Goal: Information Seeking & Learning: Learn about a topic

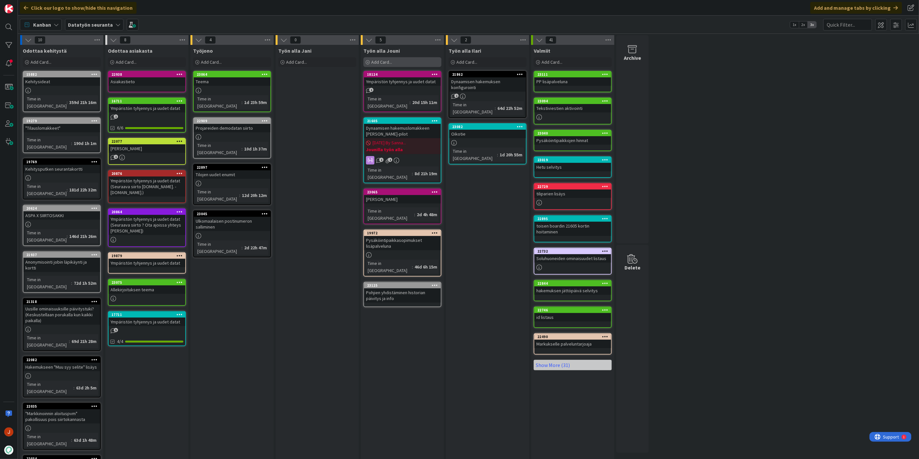
click at [394, 64] on div "Add Card..." at bounding box center [403, 62] width 78 height 10
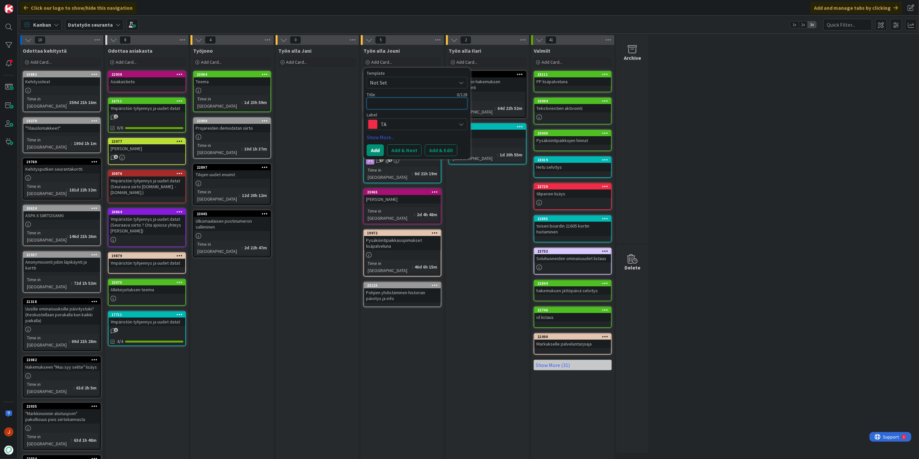
click at [403, 104] on textarea at bounding box center [417, 104] width 101 height 12
click at [395, 121] on span "TA" at bounding box center [417, 124] width 72 height 9
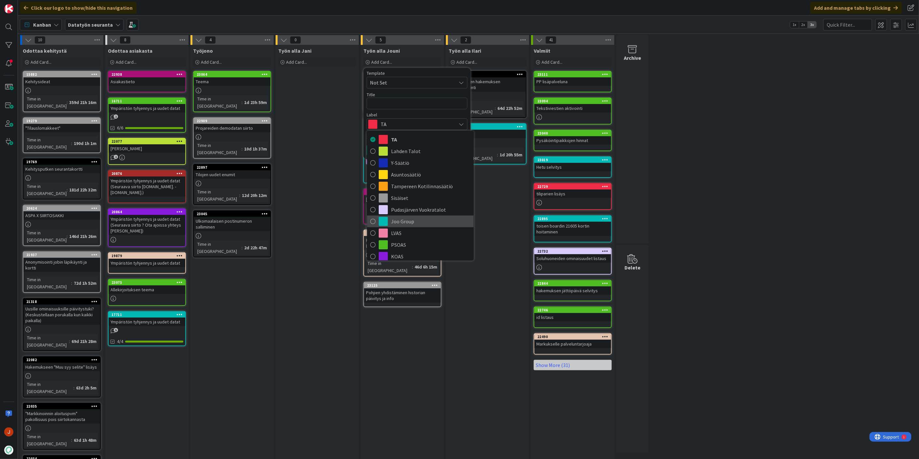
click at [409, 217] on span "Joo Group" at bounding box center [430, 222] width 79 height 10
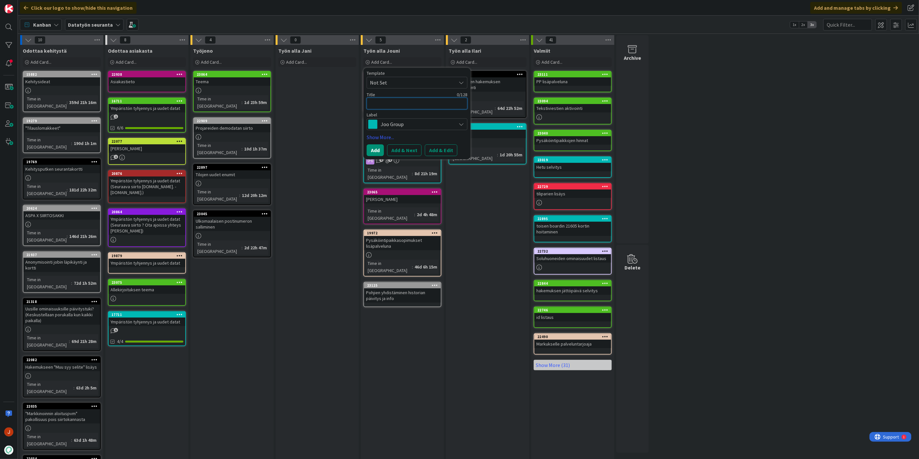
click at [395, 105] on textarea at bounding box center [417, 104] width 101 height 12
click at [276, 294] on div "Työn alla Jani Add Card... Template Not Set Title 0 / 128 Label TA Show More...…" at bounding box center [317, 302] width 83 height 515
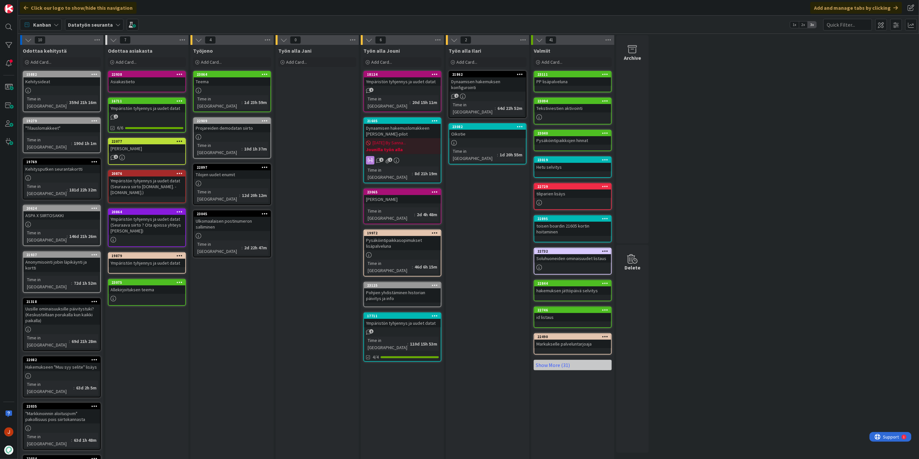
click at [477, 286] on div "Työn alla Ilari Add Card... 21862 Dynaamisen hakemuksen konfigurointi 1 Time in…" at bounding box center [487, 302] width 83 height 515
click at [408, 124] on div "Dynaamisen hakemuslomakkeen [PERSON_NAME]-pilot" at bounding box center [402, 131] width 77 height 14
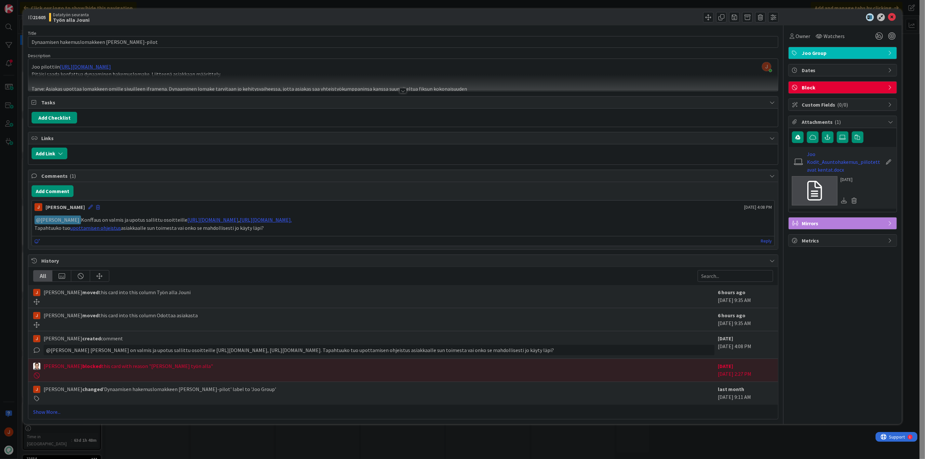
click at [311, 226] on p "Tapahtuuko tuo upottamisen ohjeistus asiakkaalle sun toimesta vai onko se mahdo…" at bounding box center [402, 227] width 737 height 7
click at [893, 15] on icon at bounding box center [892, 17] width 8 height 8
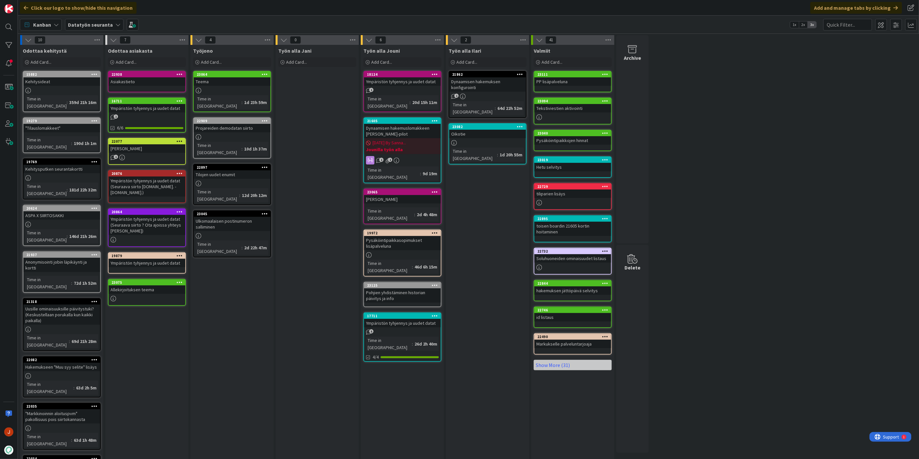
click at [305, 291] on div "Työn alla Jani Add Card... Template Not Set Title 0 / 128 Label TA Show More...…" at bounding box center [317, 302] width 83 height 515
click at [301, 330] on div "Työn alla Jani Add Card... Template Not Set Title 0 / 128 Label TA Show More...…" at bounding box center [317, 302] width 83 height 515
click at [405, 77] on div "Ympäristön tyhjennys ja uudet datat" at bounding box center [402, 81] width 77 height 8
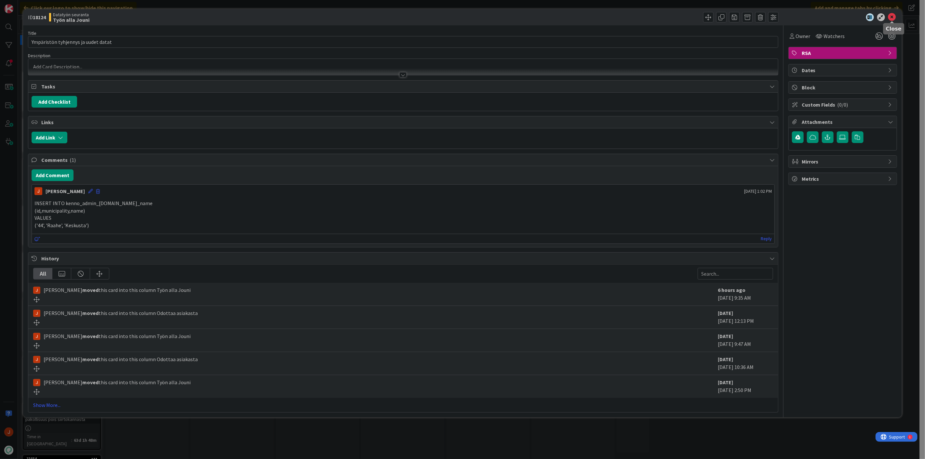
click at [892, 12] on div "ID 18124 Datatyön seuranta Työn alla Jouni" at bounding box center [462, 17] width 879 height 16
click at [894, 14] on icon at bounding box center [892, 17] width 8 height 8
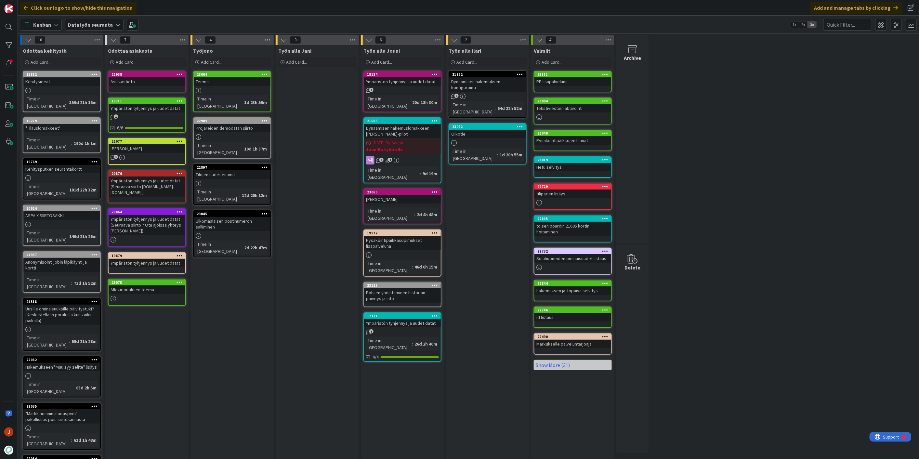
click at [338, 229] on div "Työn alla Jani Add Card... Template Not Set Title 0 / 128 Label TA Show More...…" at bounding box center [317, 302] width 83 height 515
click at [296, 256] on div "Työn alla Jani Add Card... Template Not Set Title 0 / 128 Label TA Show More...…" at bounding box center [317, 302] width 83 height 515
